Goal: Transaction & Acquisition: Purchase product/service

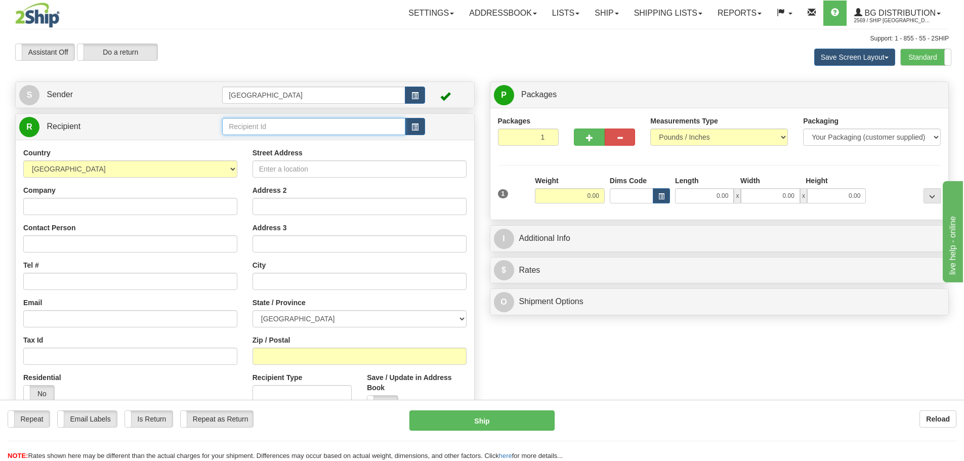
click at [262, 128] on input "text" at bounding box center [313, 126] width 183 height 17
click at [239, 142] on div "80105" at bounding box center [312, 142] width 174 height 11
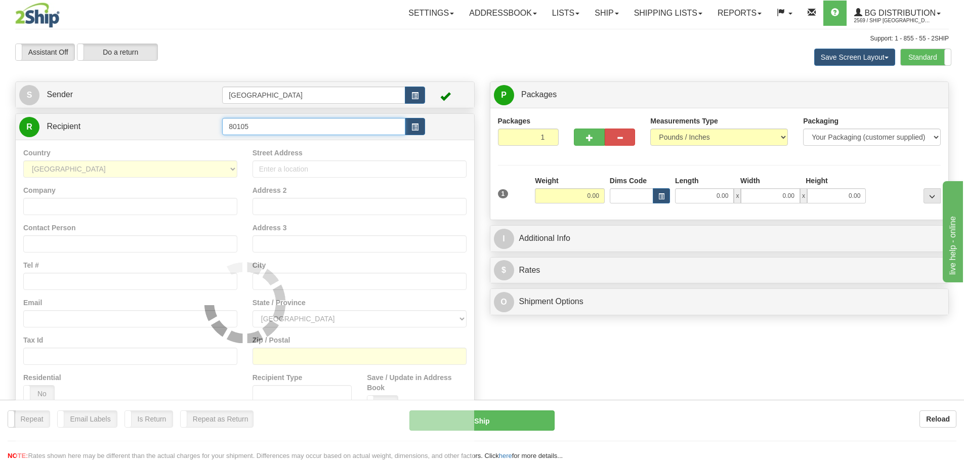
type input "80105"
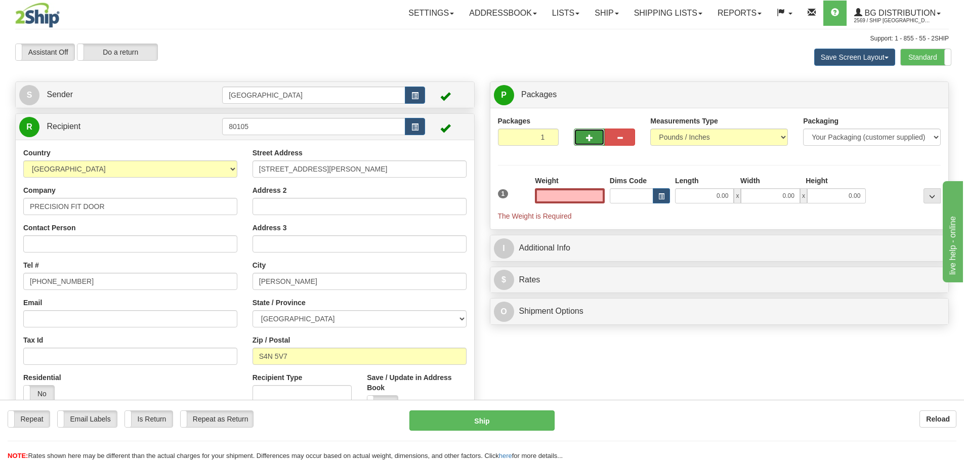
type input "0.00"
click at [593, 135] on button "button" at bounding box center [589, 136] width 30 height 17
type input "4"
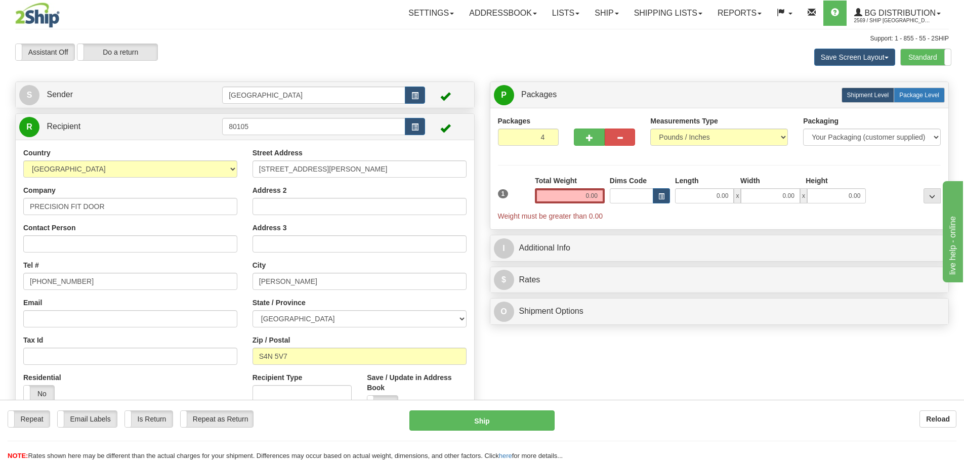
click at [920, 93] on span "Package Level" at bounding box center [919, 95] width 40 height 7
radio input "true"
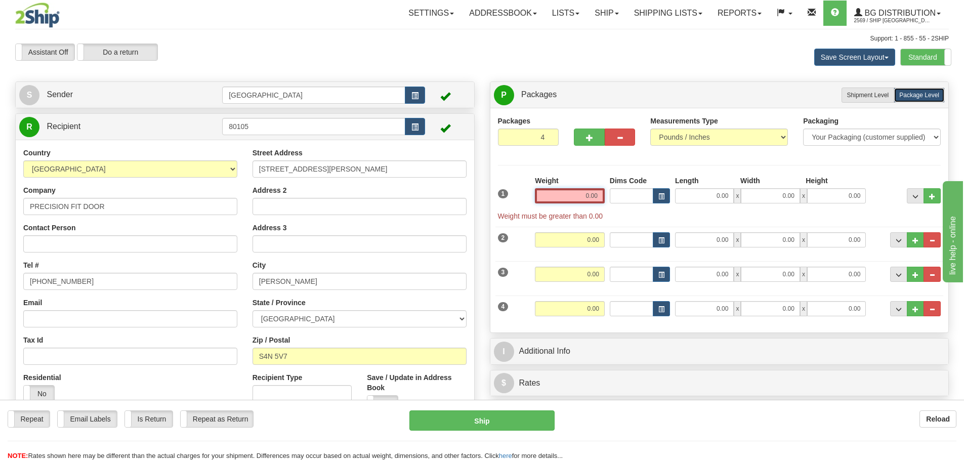
click at [595, 196] on input "0.00" at bounding box center [570, 195] width 70 height 15
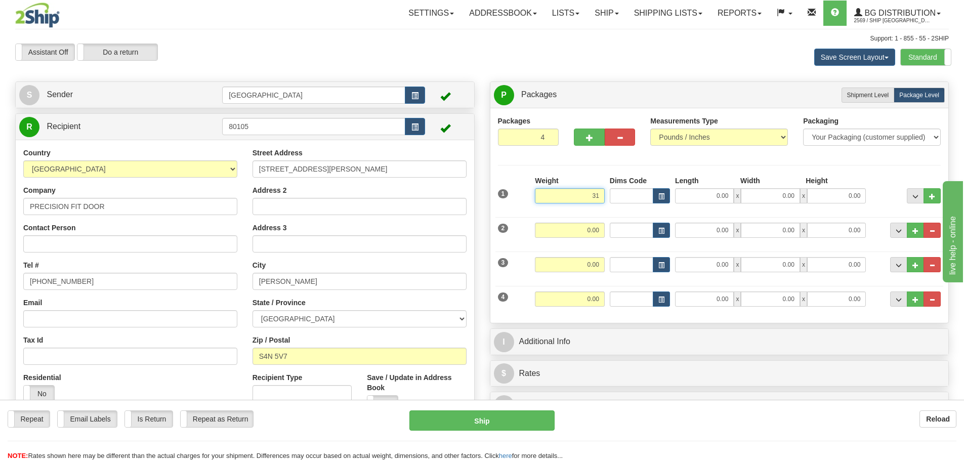
type input "31.00"
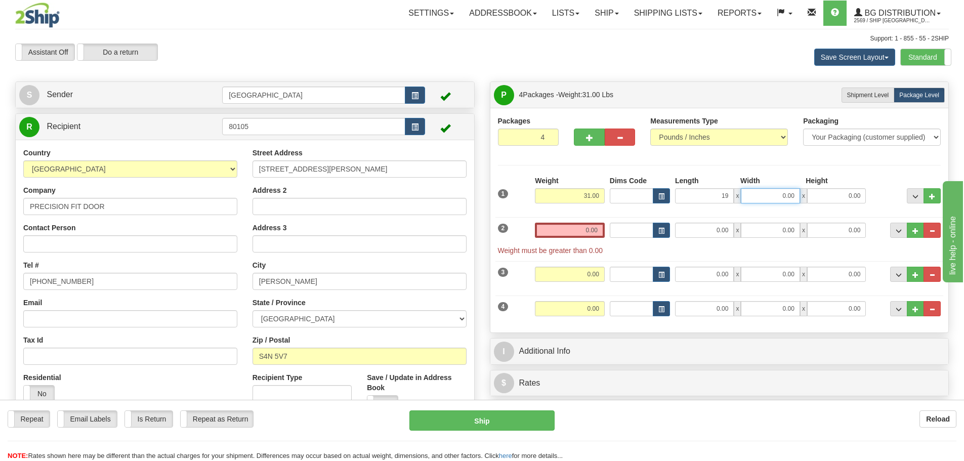
type input "19.00"
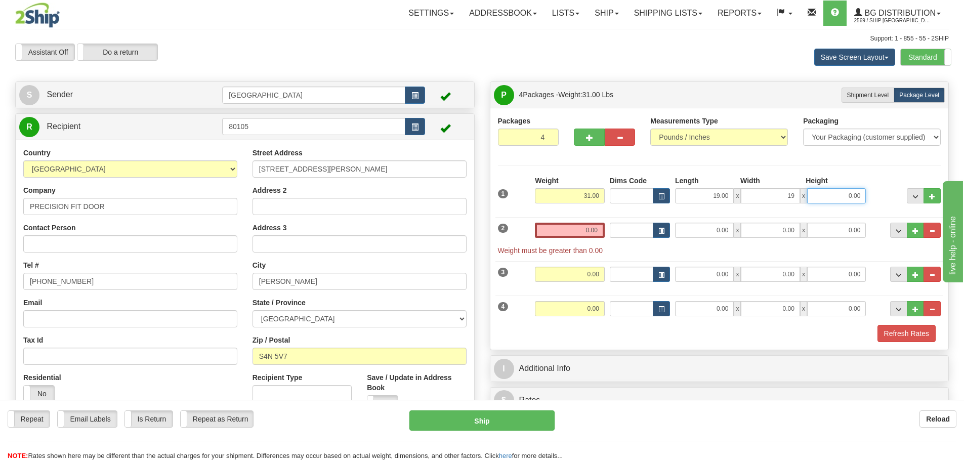
type input "19.00"
type input "10.00"
click at [599, 229] on input "0.00" at bounding box center [570, 230] width 70 height 15
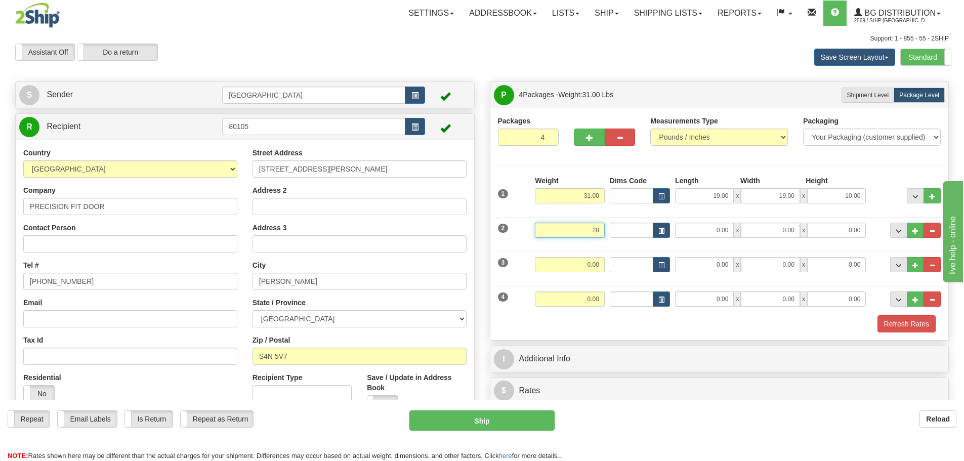
type input "28.00"
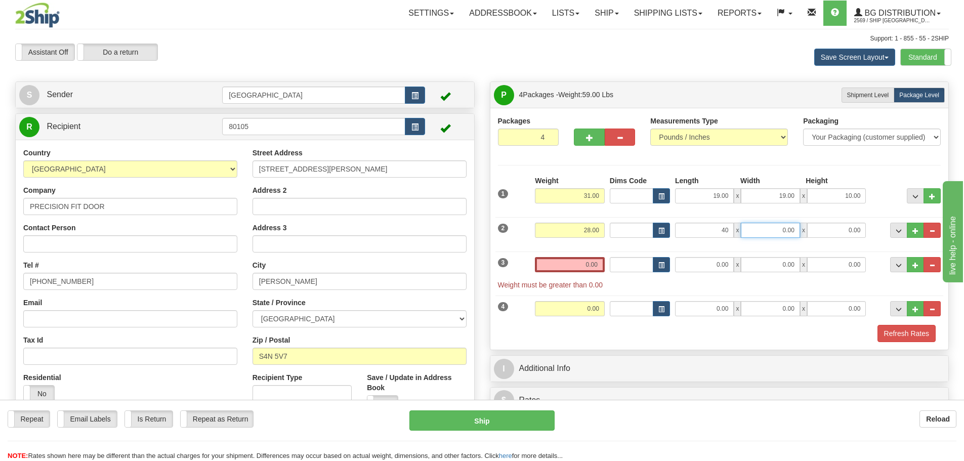
type input "40.00"
type input "11.00"
type input "12.00"
click at [600, 266] on input "0.00" at bounding box center [570, 264] width 70 height 15
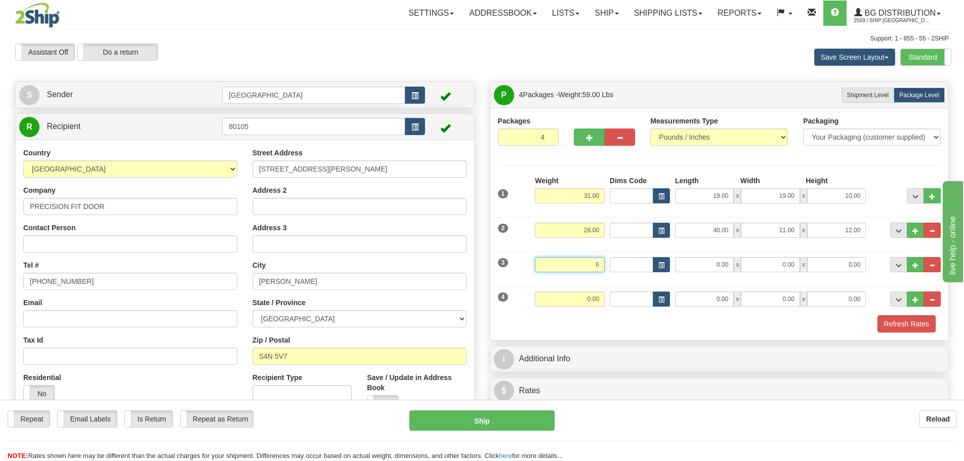
type input "6.00"
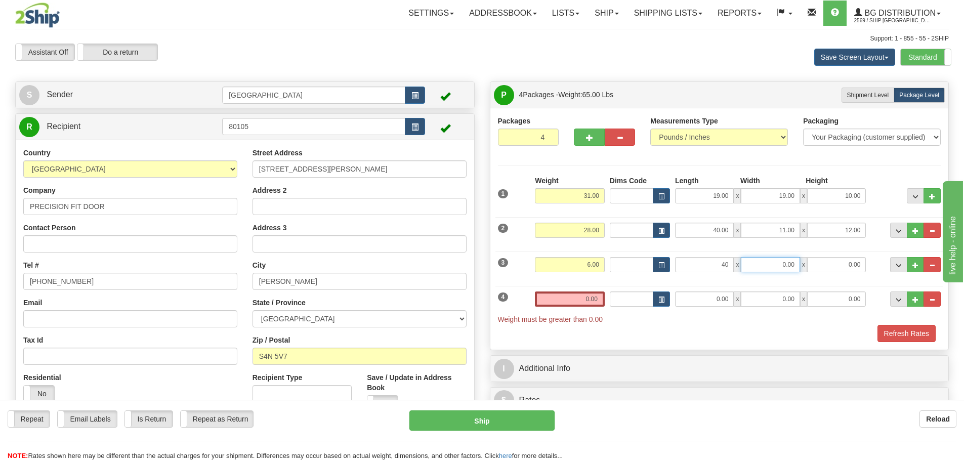
type input "40.00"
type input "7.00"
type input "6.00"
click at [598, 299] on input "0.00" at bounding box center [570, 298] width 70 height 15
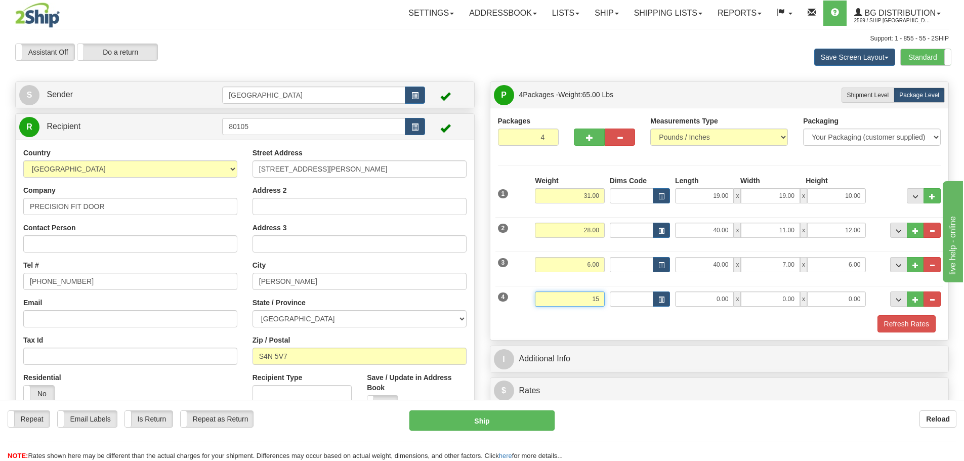
type input "15.00"
type input "102.00"
type input "7.00"
type input "6.00"
click at [899, 322] on button "Refresh Rates" at bounding box center [906, 323] width 58 height 17
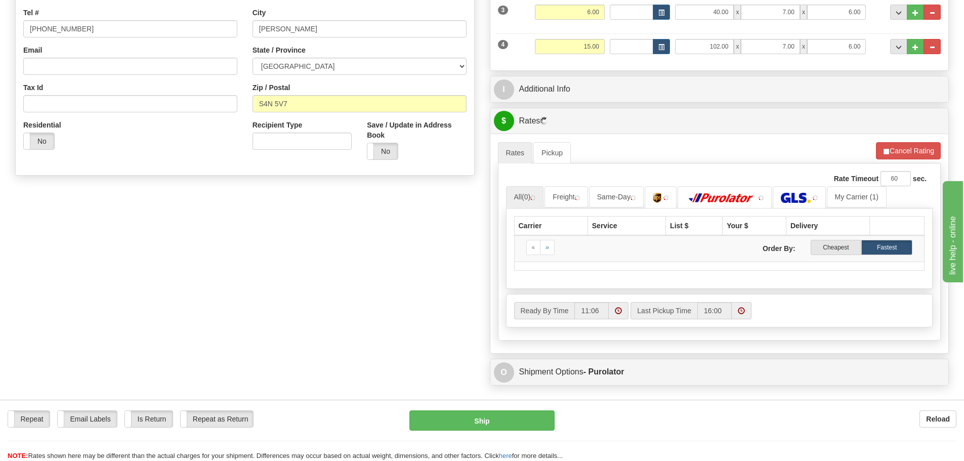
scroll to position [253, 0]
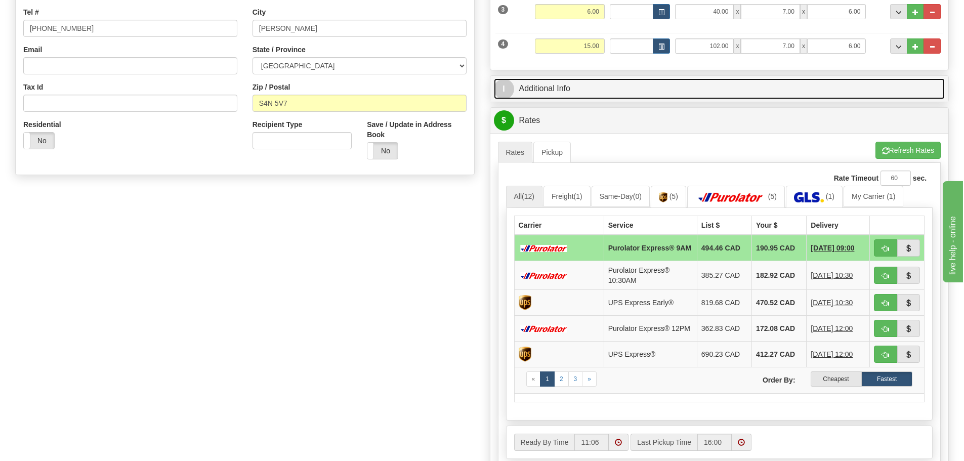
click at [639, 85] on link "I Additional Info" at bounding box center [719, 88] width 451 height 21
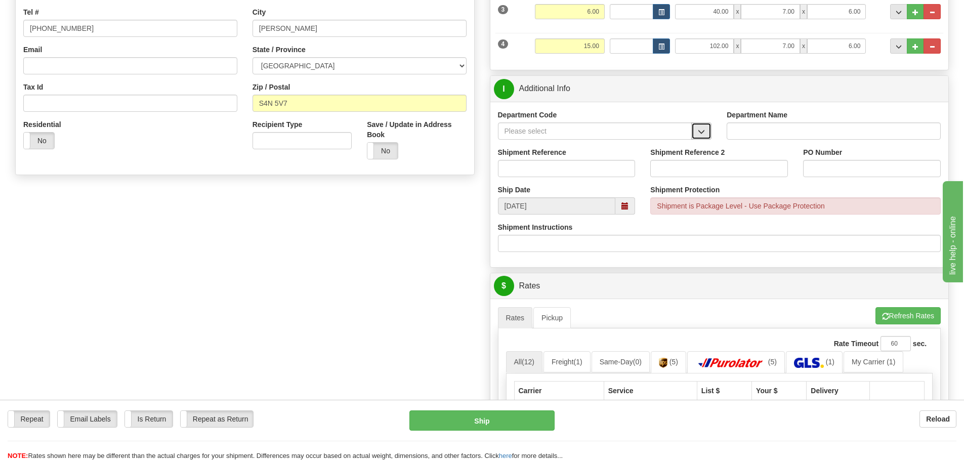
click at [699, 132] on span "button" at bounding box center [701, 131] width 7 height 7
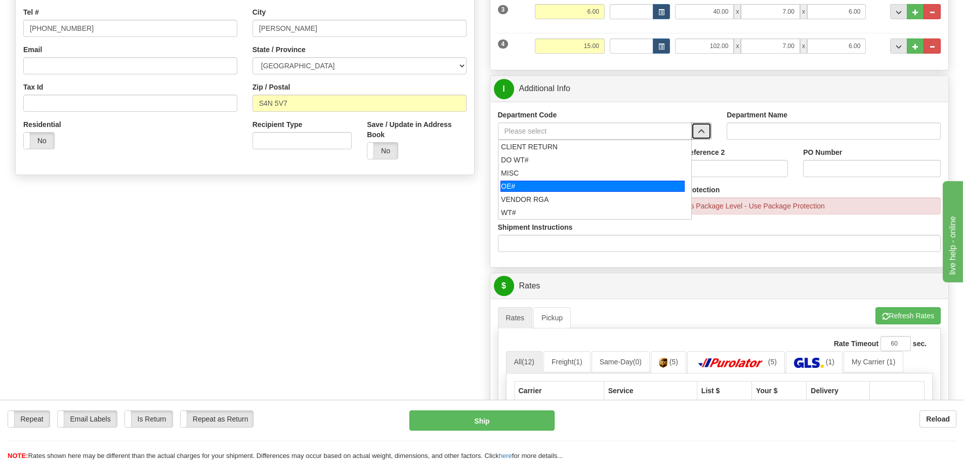
click at [535, 184] on div "OE#" at bounding box center [592, 186] width 184 height 11
type input "OE#"
type input "ORDERS"
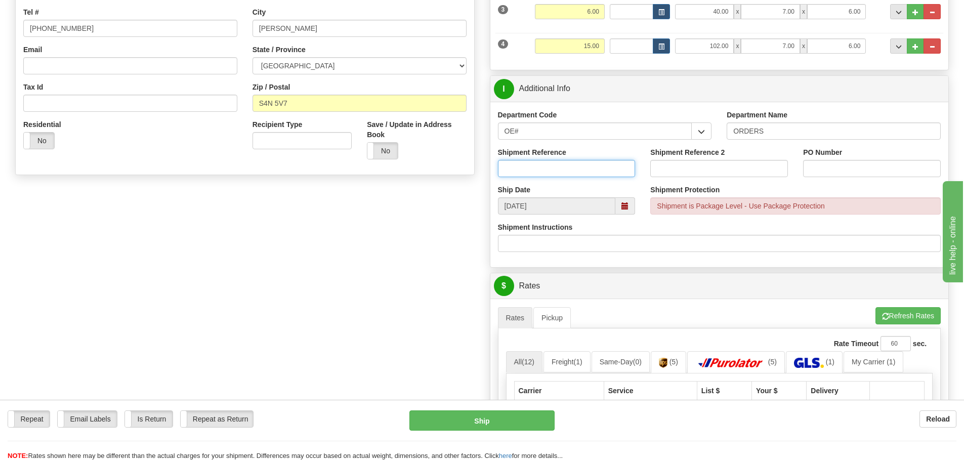
click at [571, 167] on input "Shipment Reference" at bounding box center [567, 168] width 138 height 17
type input "90039454-00/01/02/03/04/05"
click at [867, 170] on input "PO Number" at bounding box center [872, 168] width 138 height 17
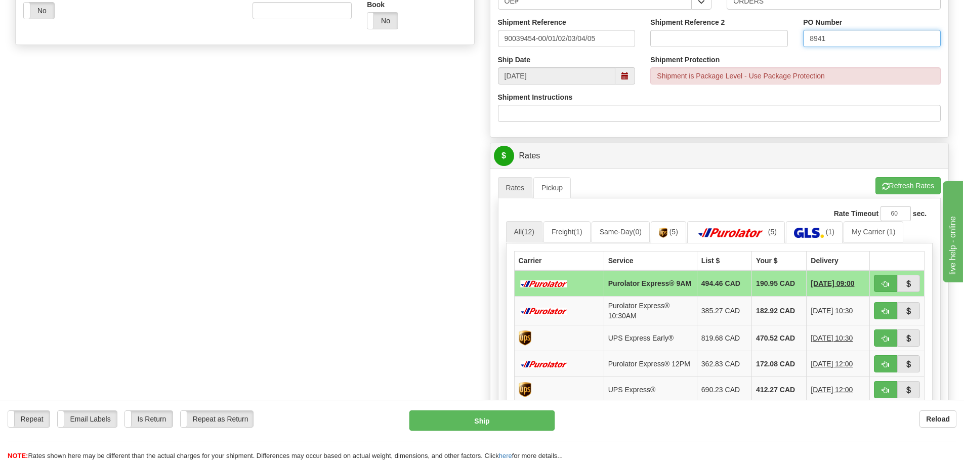
scroll to position [455, 0]
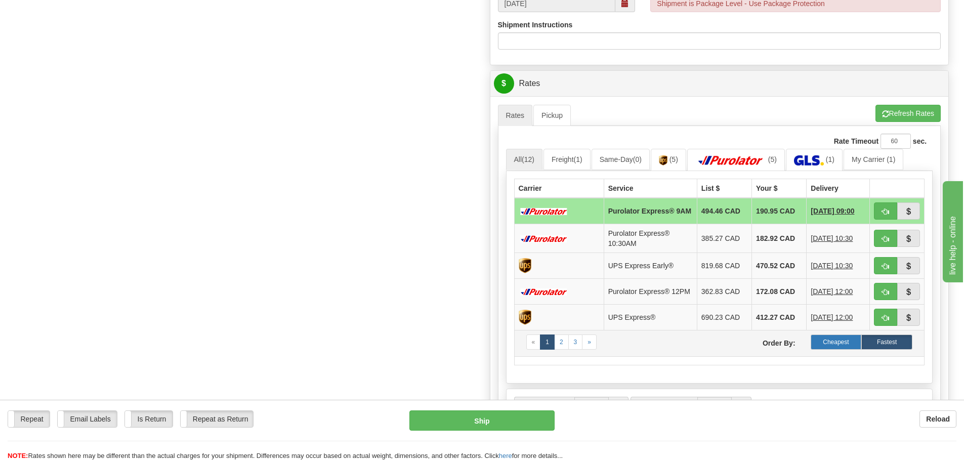
type input "8941"
click at [831, 345] on label "Cheapest" at bounding box center [835, 341] width 51 height 15
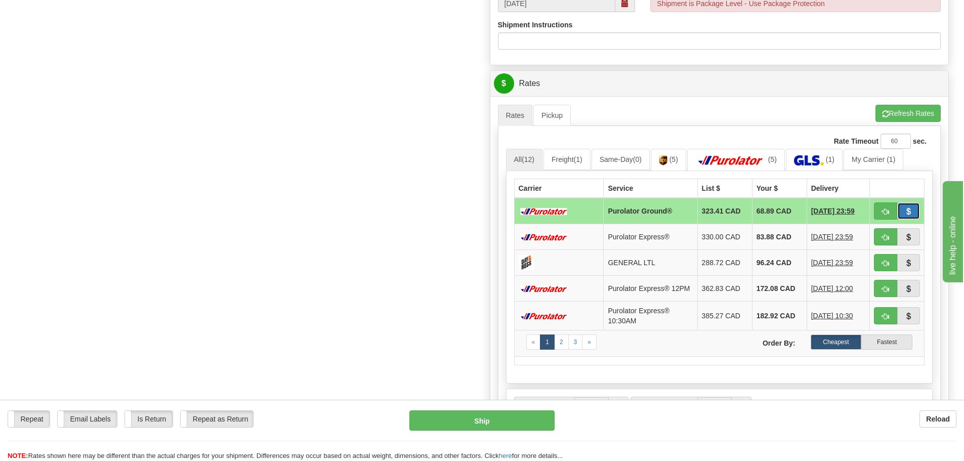
click at [905, 211] on span "button" at bounding box center [908, 211] width 7 height 7
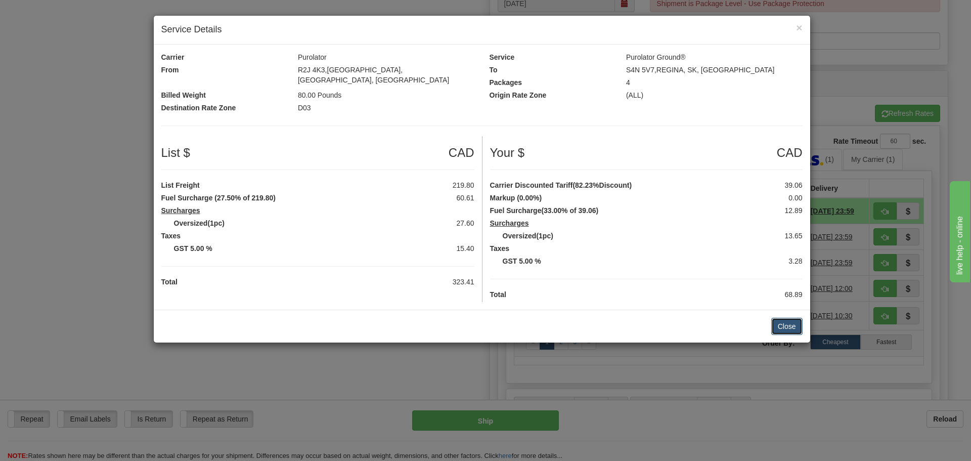
click at [783, 318] on button "Close" at bounding box center [786, 326] width 31 height 17
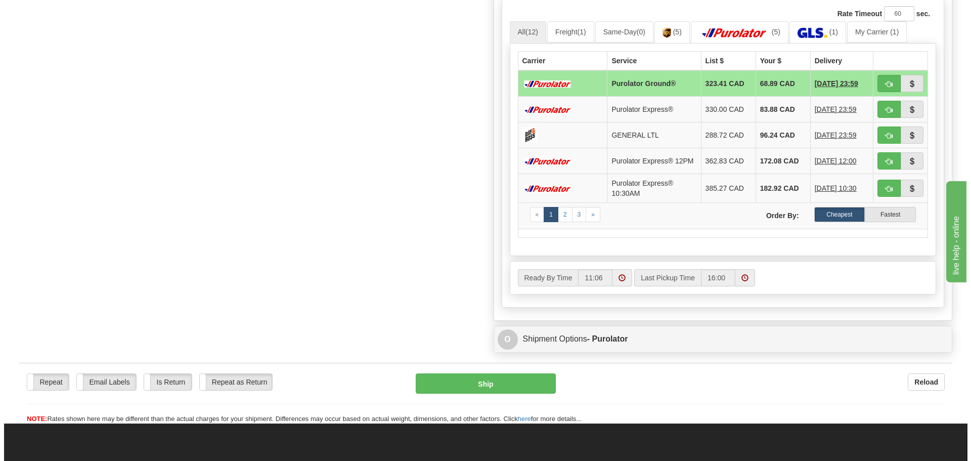
scroll to position [607, 0]
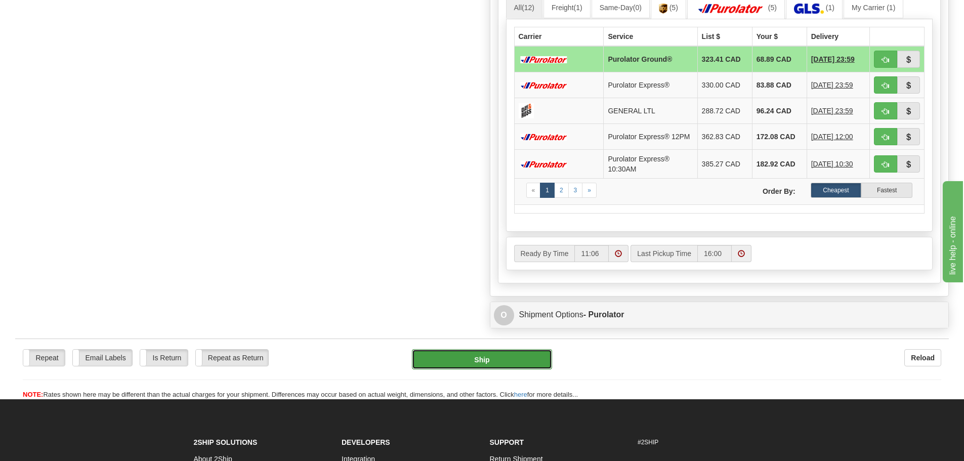
click at [481, 362] on button "Ship" at bounding box center [482, 359] width 140 height 20
type input "260"
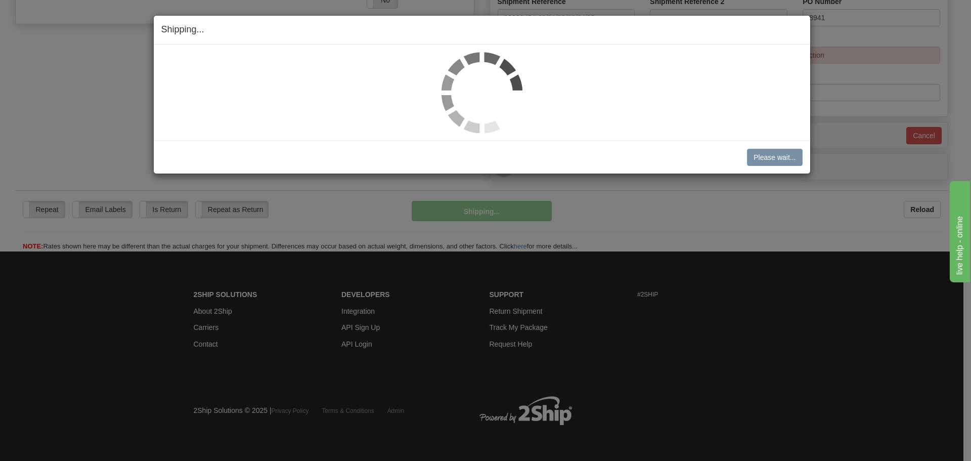
scroll to position [404, 0]
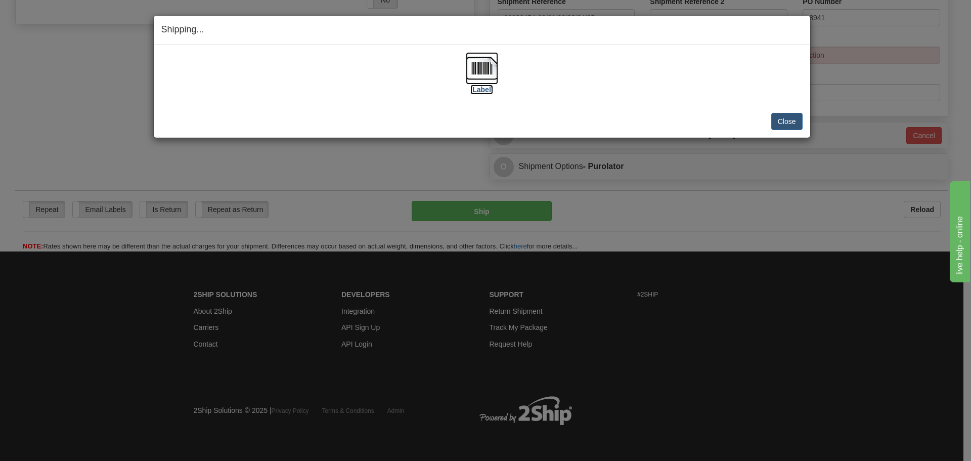
click at [486, 89] on label "[Label]" at bounding box center [481, 89] width 23 height 10
click at [792, 121] on button "Close" at bounding box center [786, 121] width 31 height 17
